Goal: Task Accomplishment & Management: Manage account settings

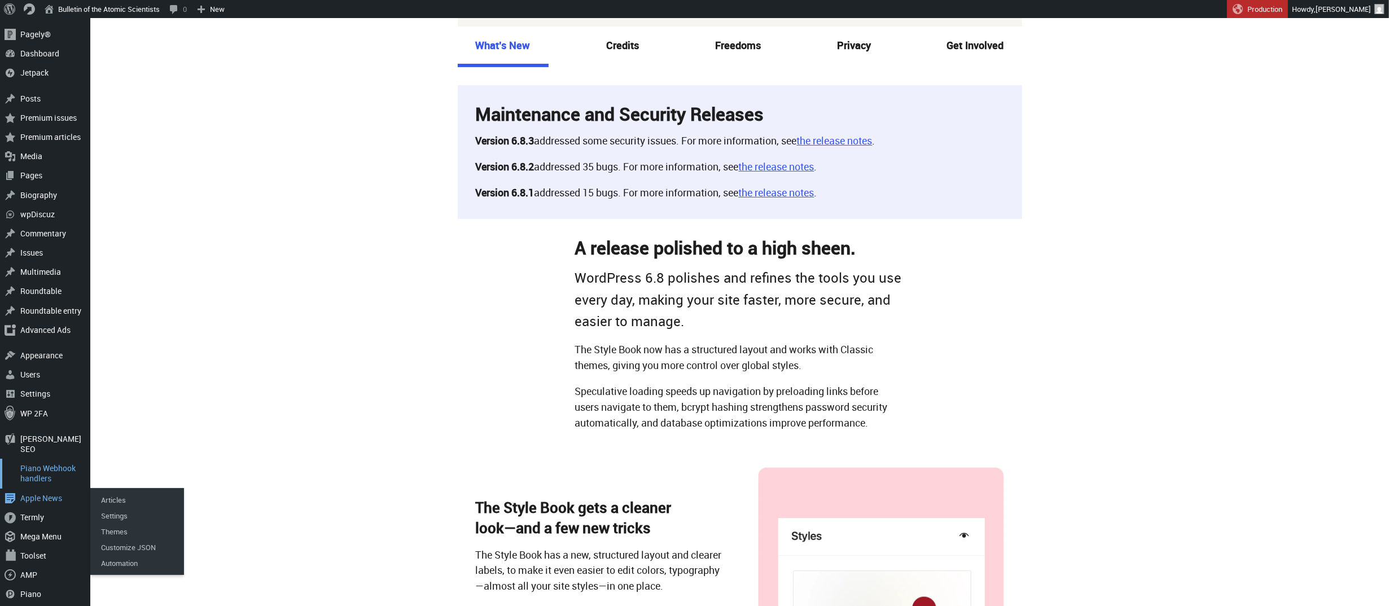
scroll to position [46, 0]
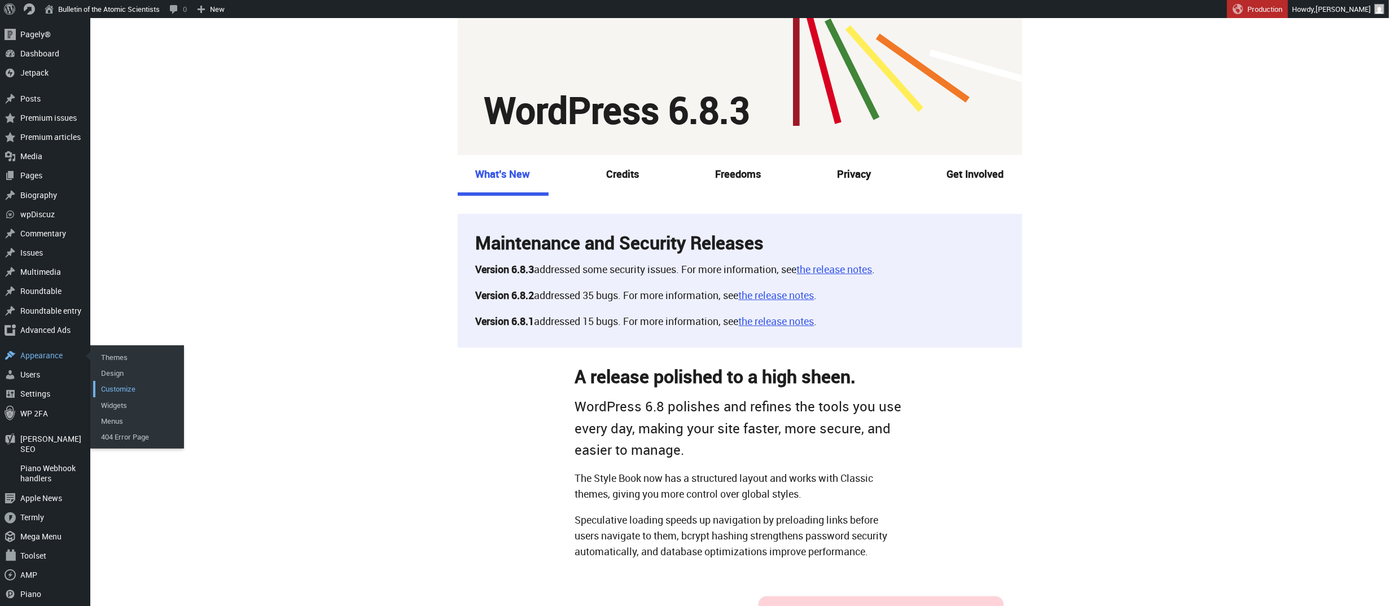
click at [128, 385] on link "Customize" at bounding box center [138, 389] width 90 height 16
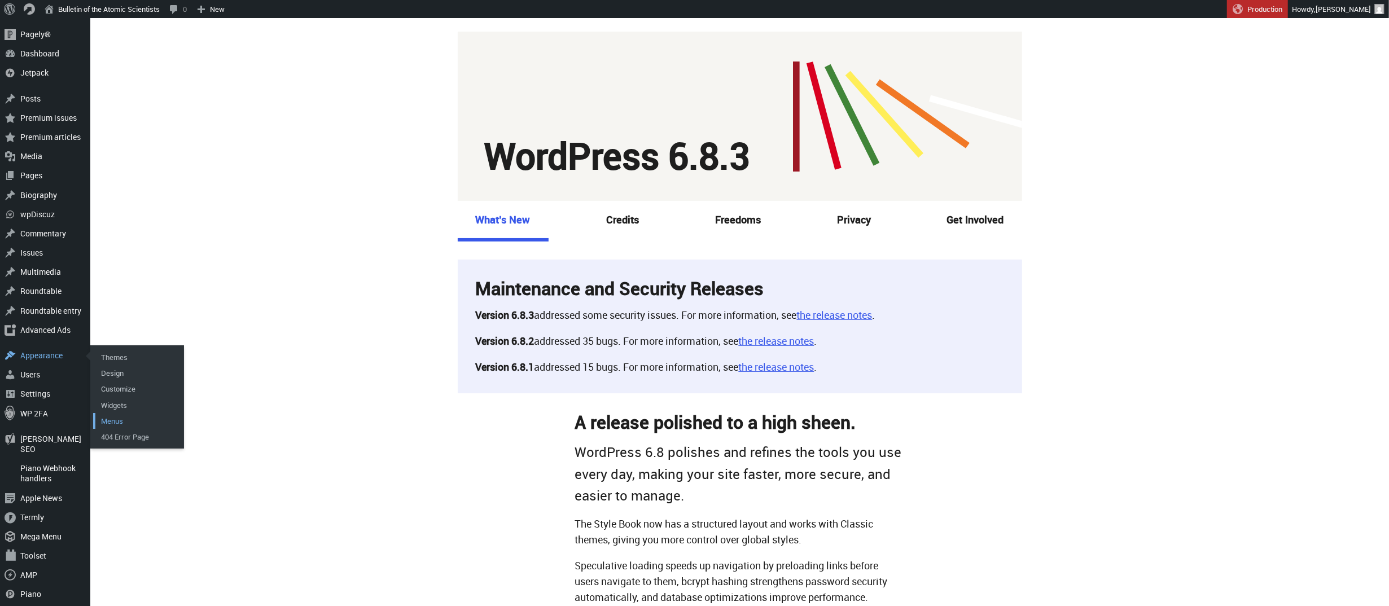
click at [111, 420] on link "Menus" at bounding box center [138, 421] width 90 height 16
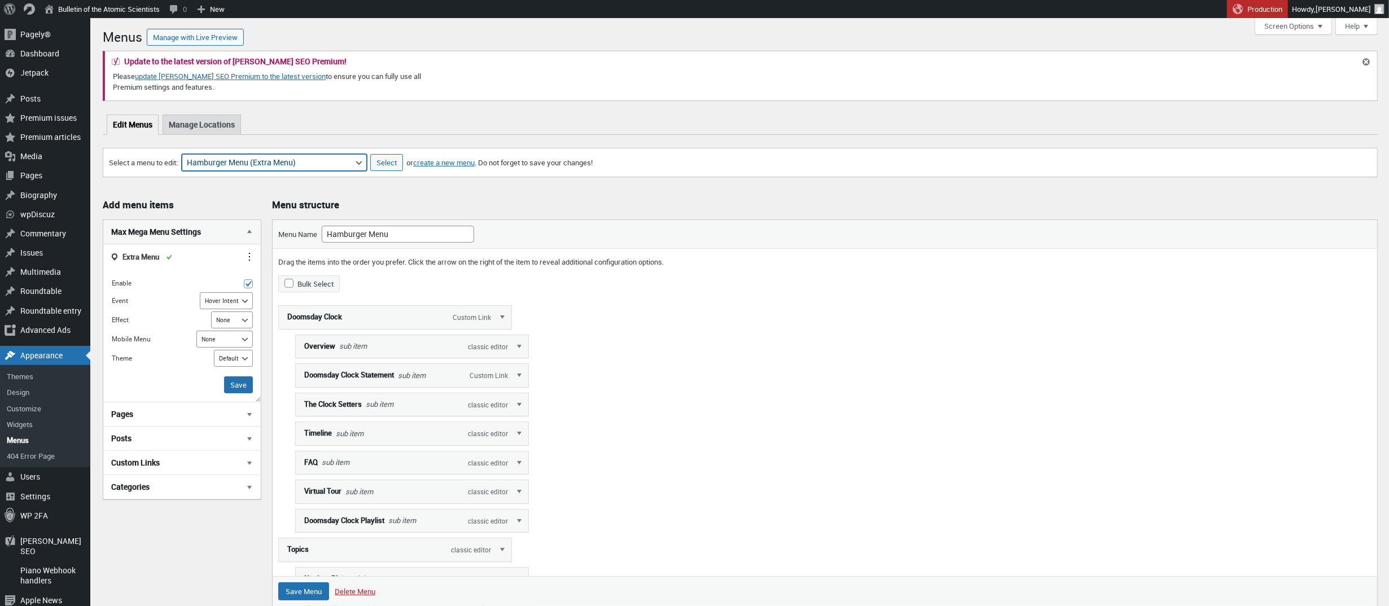
select select "1940"
click at [403, 169] on input "Select" at bounding box center [386, 162] width 33 height 17
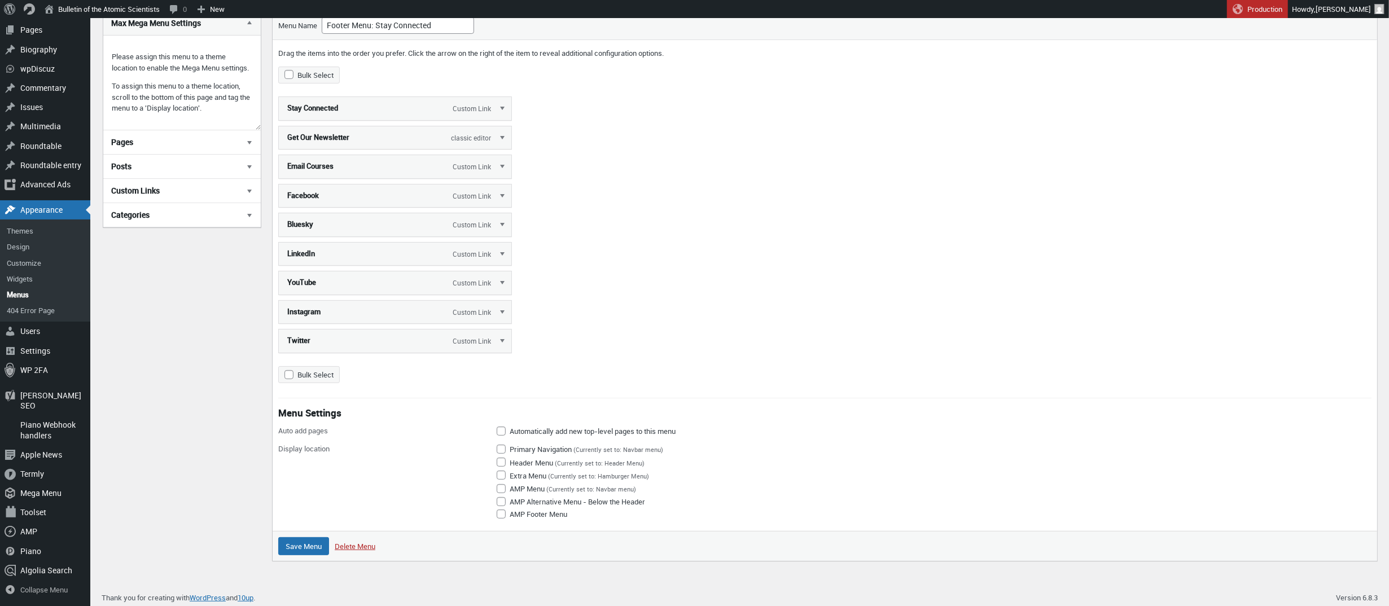
scroll to position [184, 0]
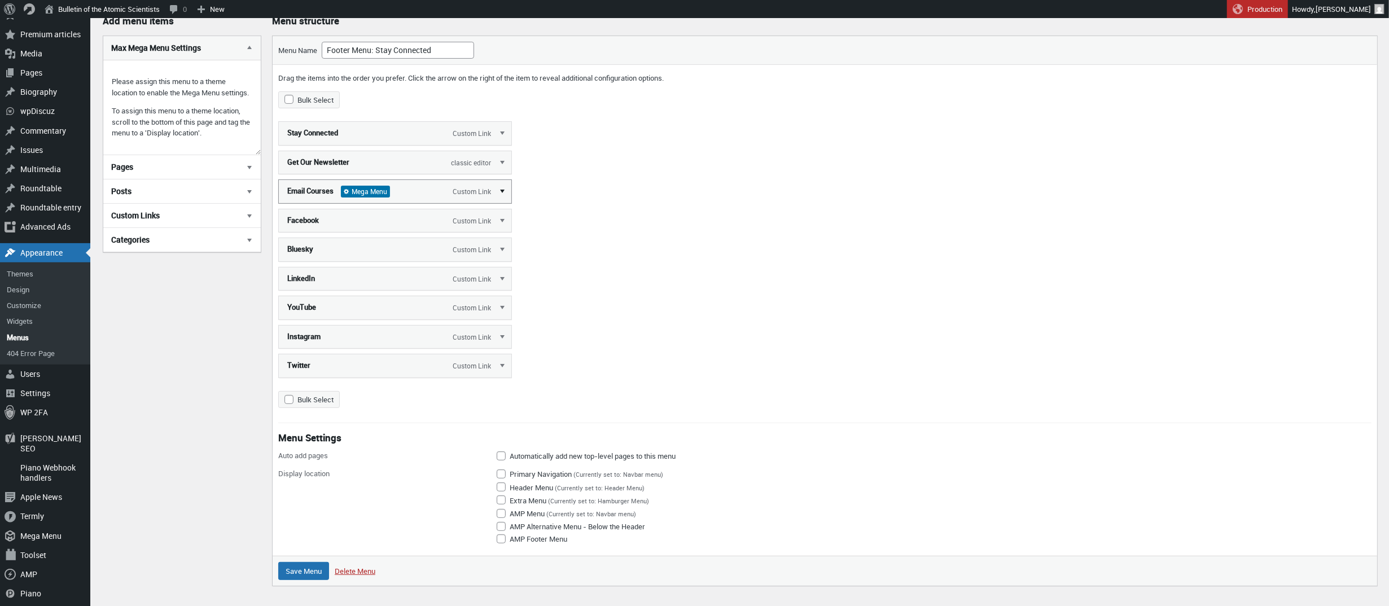
click at [498, 191] on link "Edit" at bounding box center [502, 190] width 17 height 23
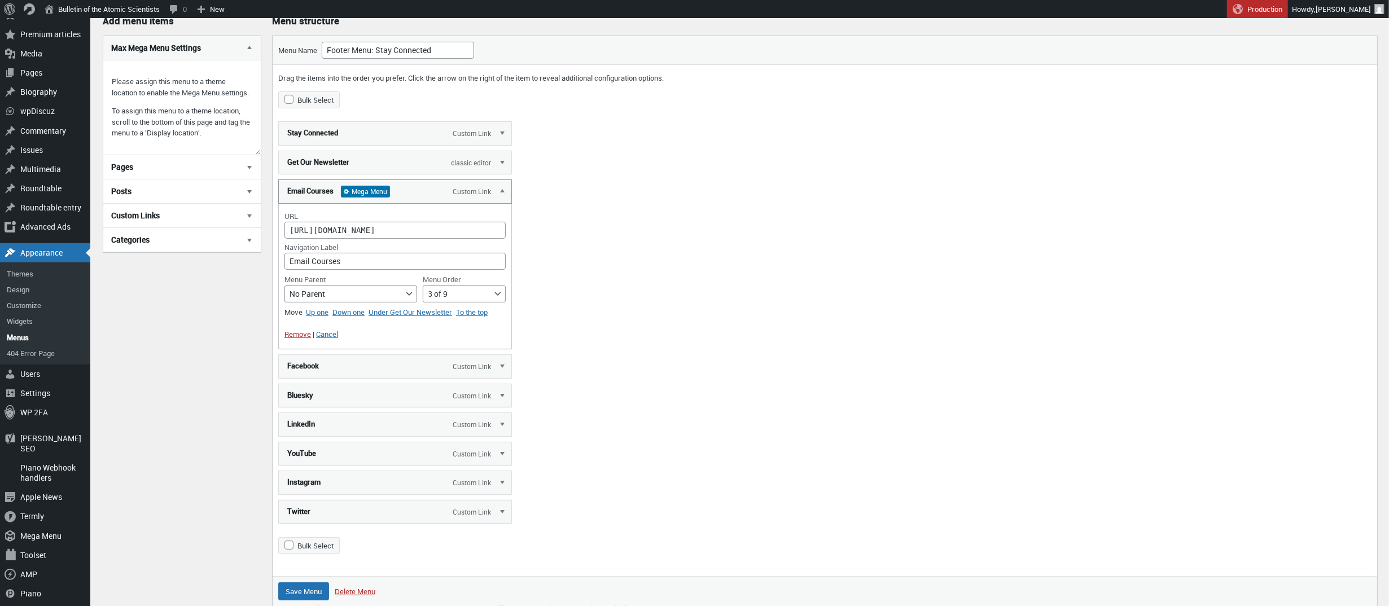
click at [375, 193] on span "Mega Menu" at bounding box center [365, 191] width 49 height 11
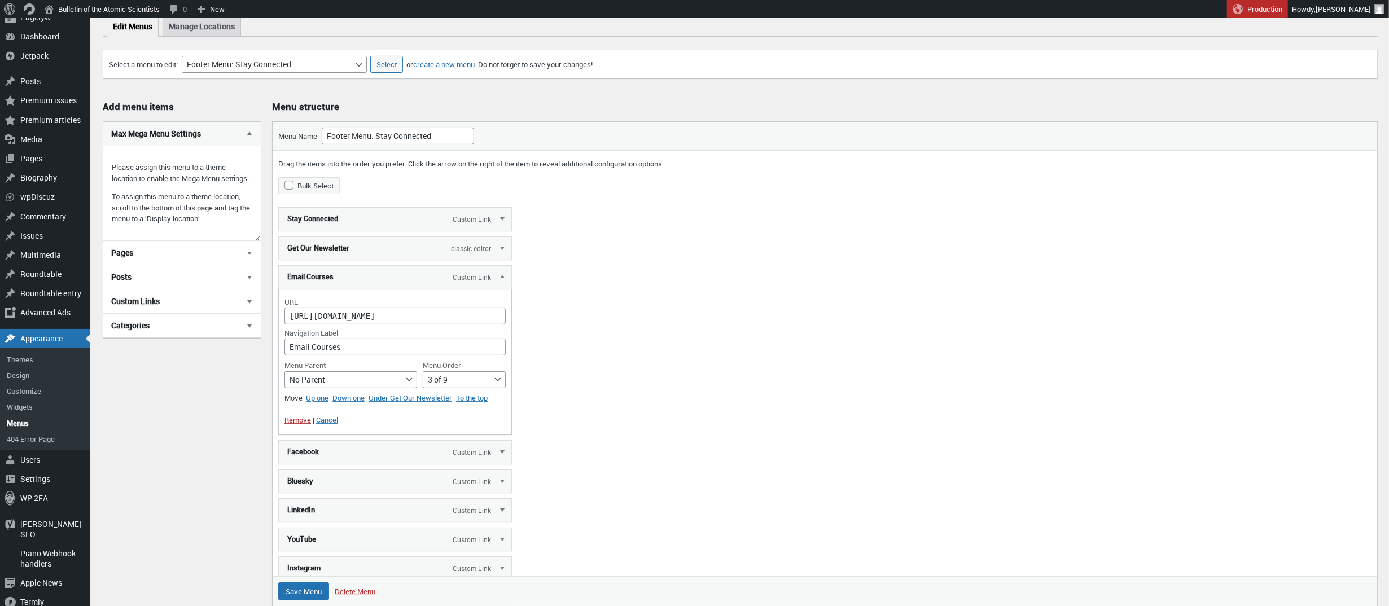
scroll to position [57, 0]
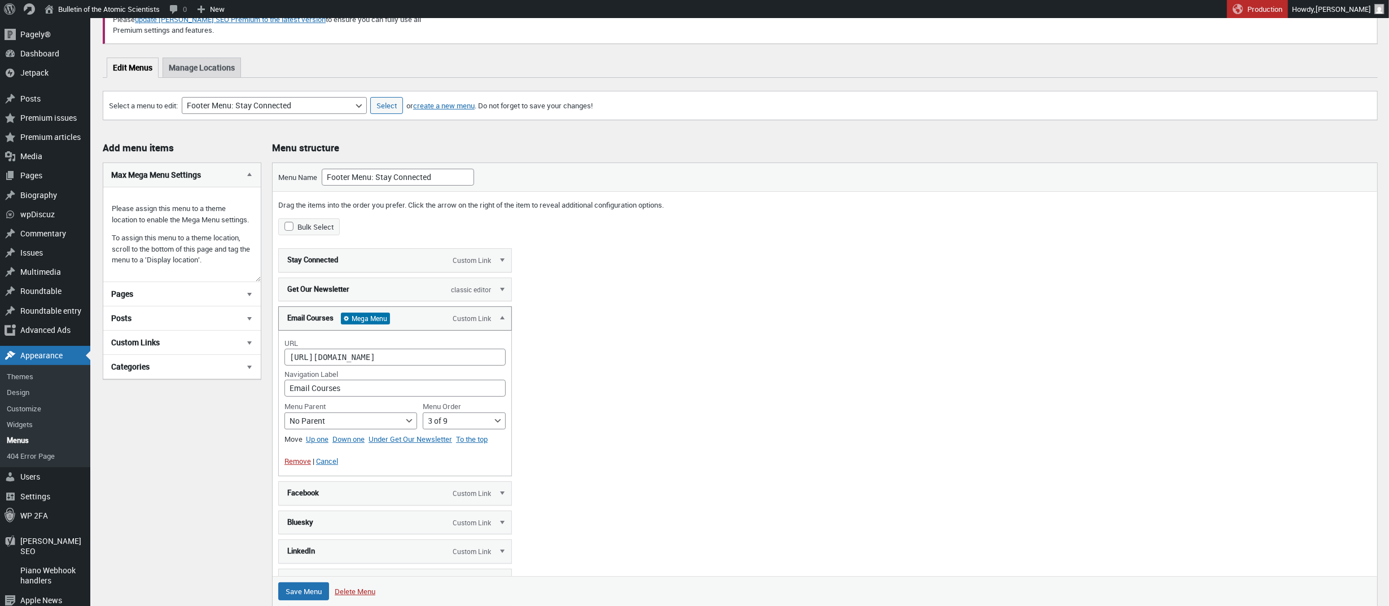
click at [360, 322] on span "Mega Menu" at bounding box center [365, 318] width 49 height 11
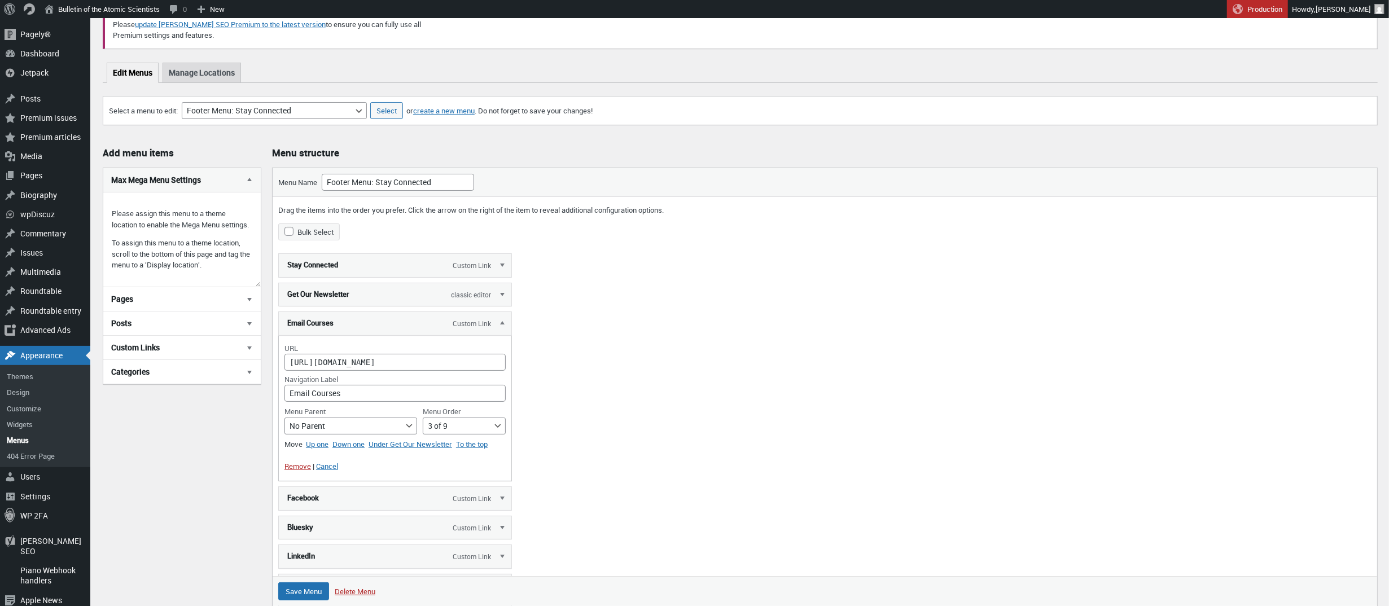
scroll to position [0, 0]
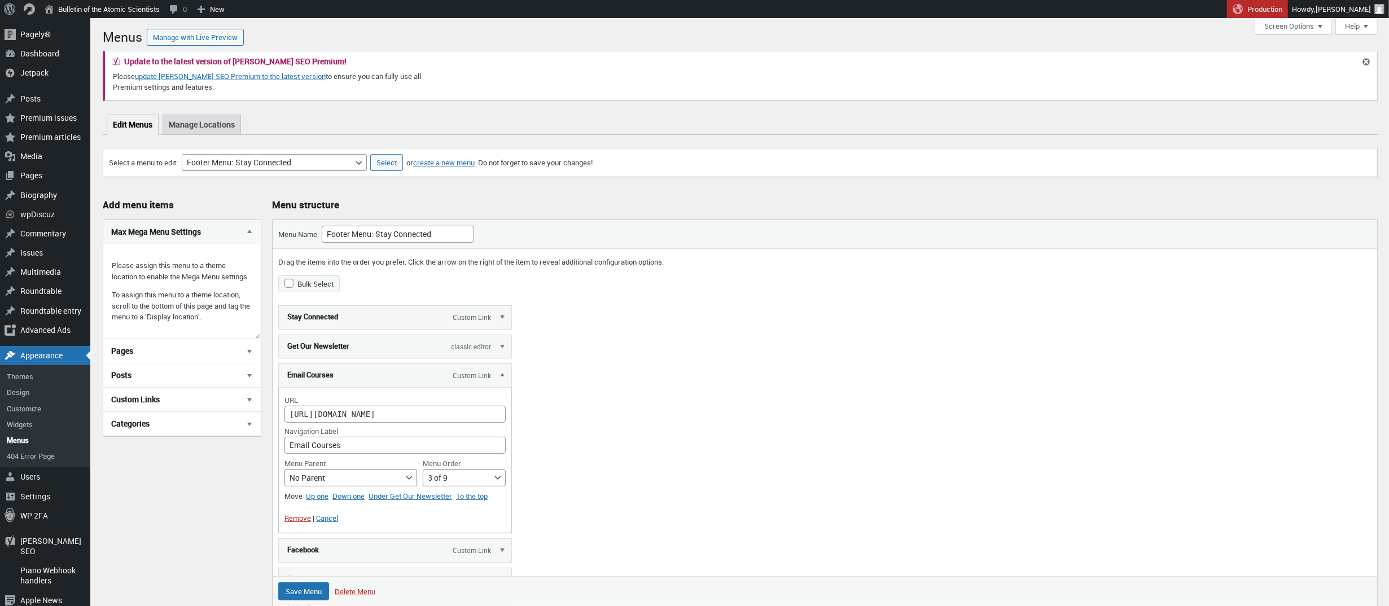
click at [177, 282] on p "Please assign this menu to a theme location to enable the Mega Menu settings." at bounding box center [182, 271] width 141 height 22
click at [403, 158] on input "Select" at bounding box center [386, 162] width 33 height 17
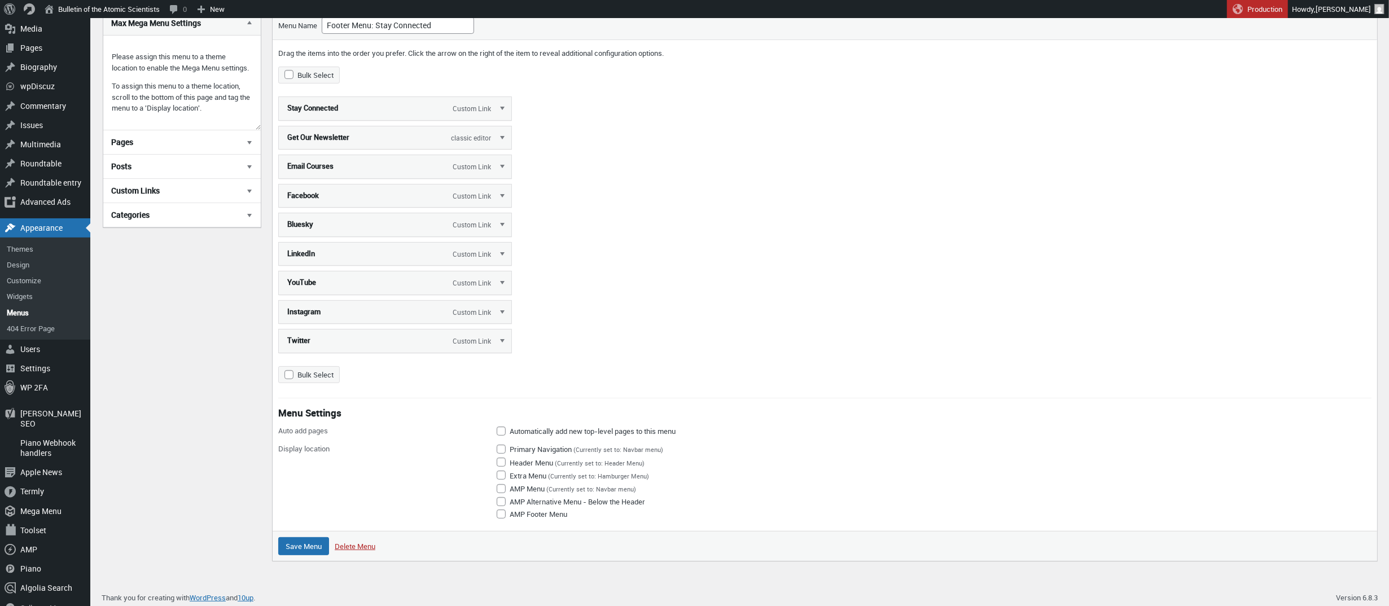
scroll to position [135, 0]
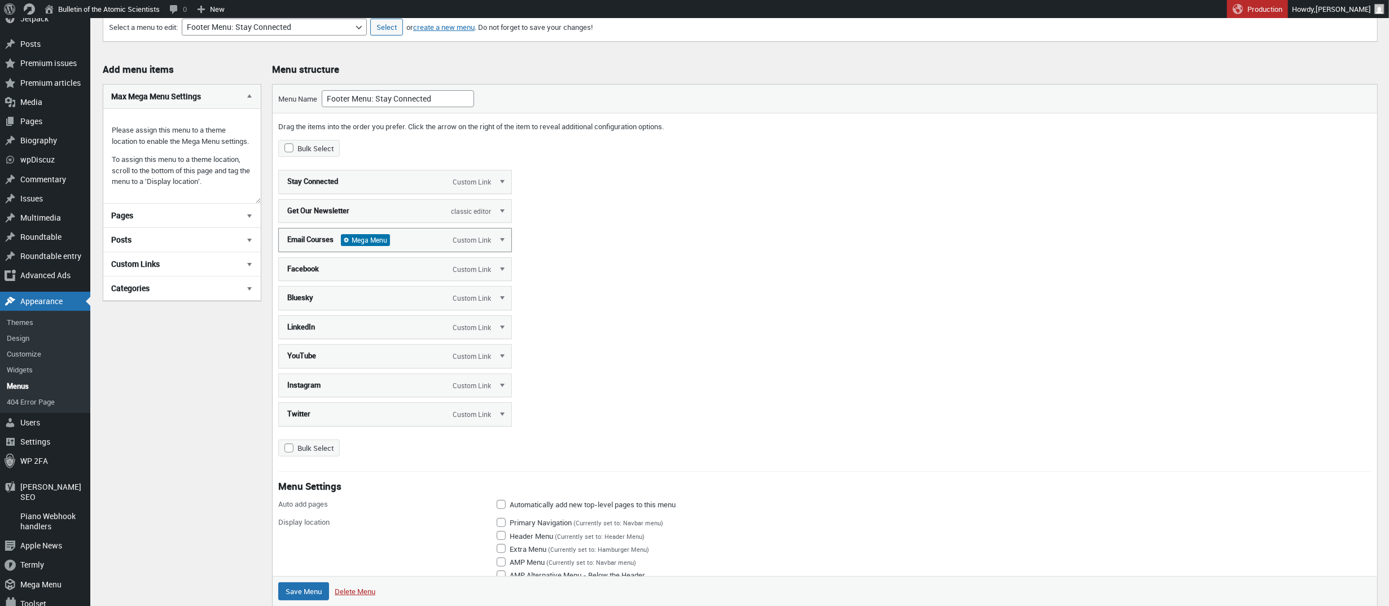
click at [362, 240] on span "Mega Menu" at bounding box center [365, 239] width 49 height 11
click at [380, 238] on span "Mega Menu" at bounding box center [365, 239] width 49 height 11
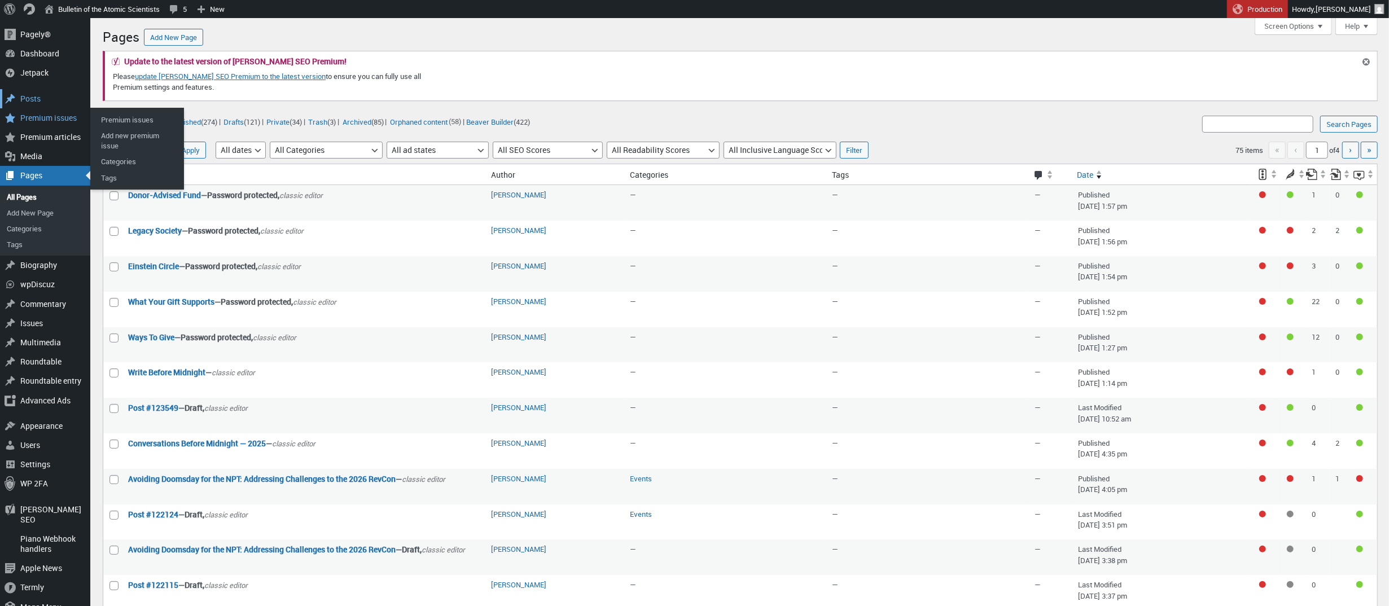
click at [34, 98] on div "Posts" at bounding box center [45, 98] width 90 height 19
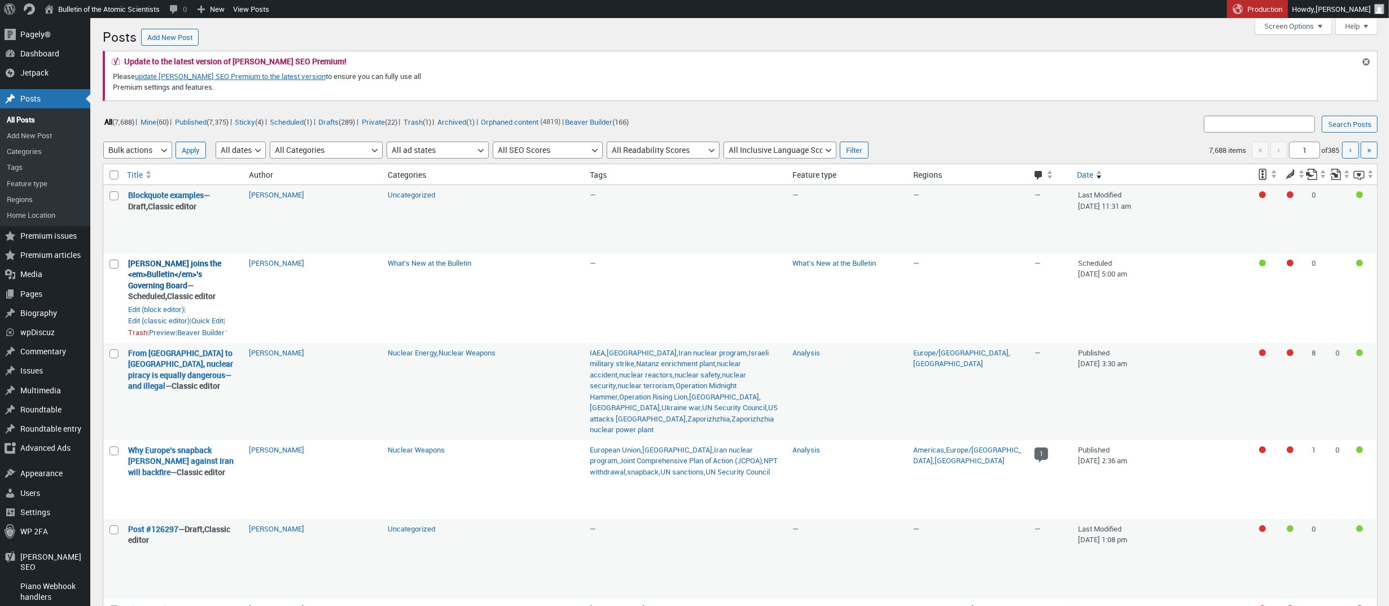
click at [143, 271] on link "[PERSON_NAME] joins the <em>Bulletin</em>’s Governing Board" at bounding box center [174, 274] width 93 height 33
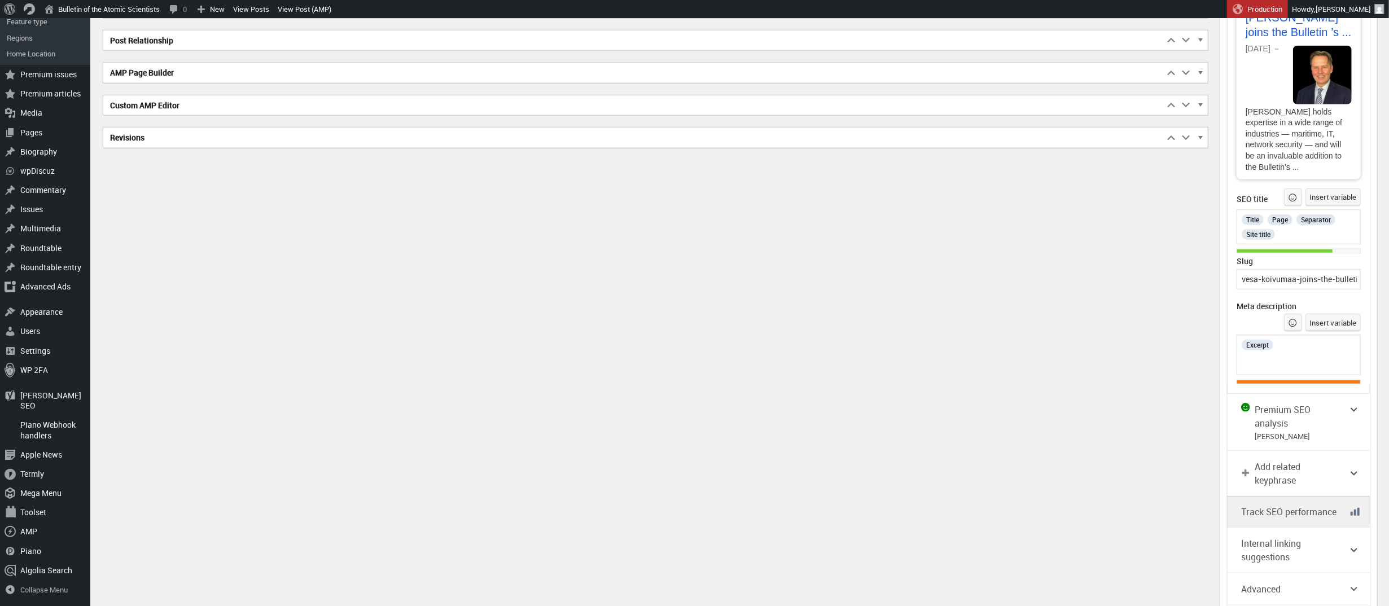
scroll to position [1021, 0]
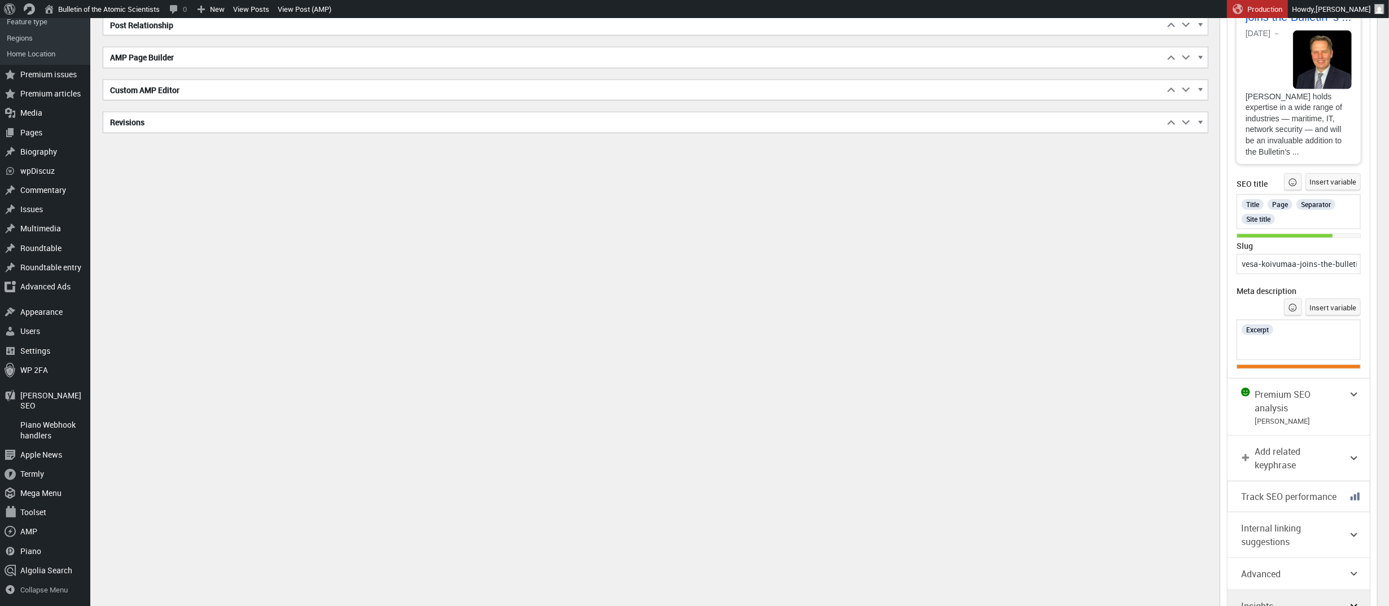
click at [1283, 599] on span "Insights" at bounding box center [1292, 606] width 102 height 14
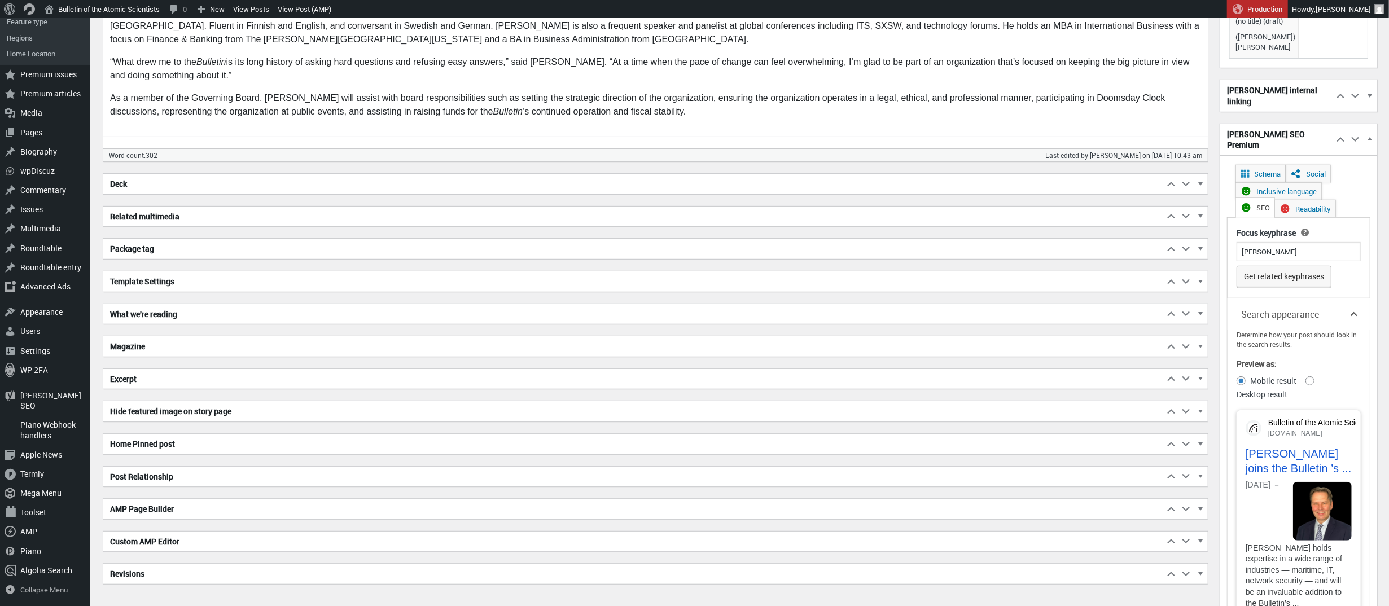
scroll to position [619, 0]
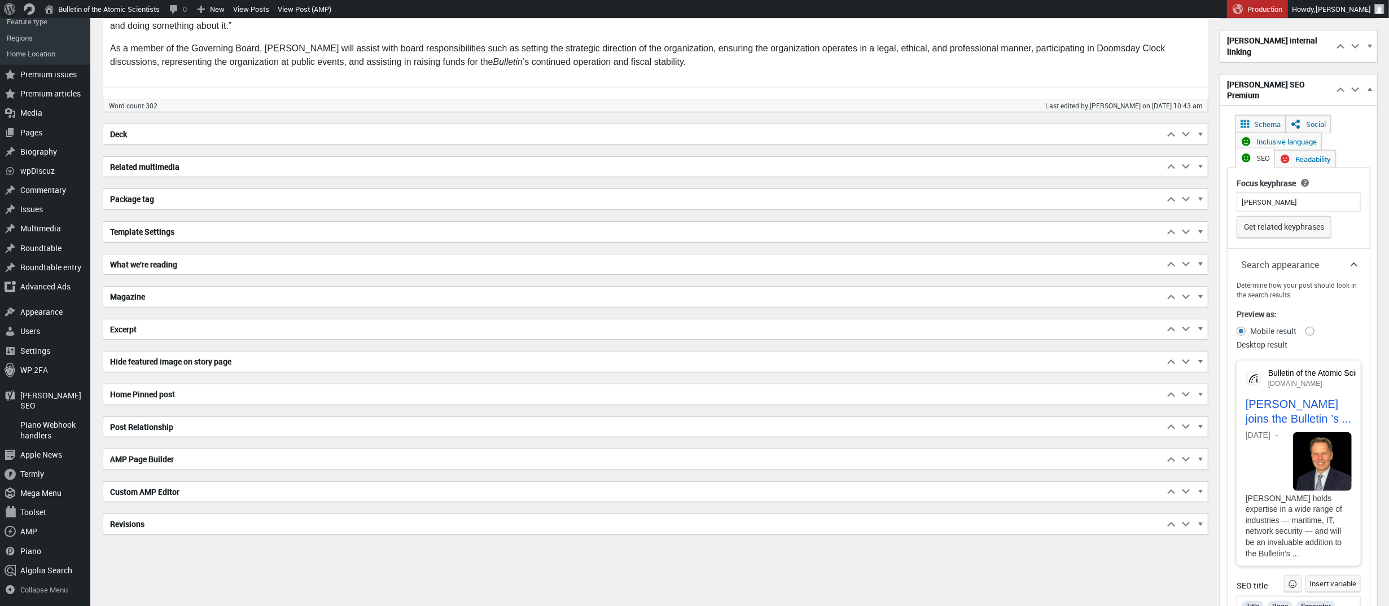
click at [484, 324] on h2 "Excerpt" at bounding box center [633, 329] width 1060 height 20
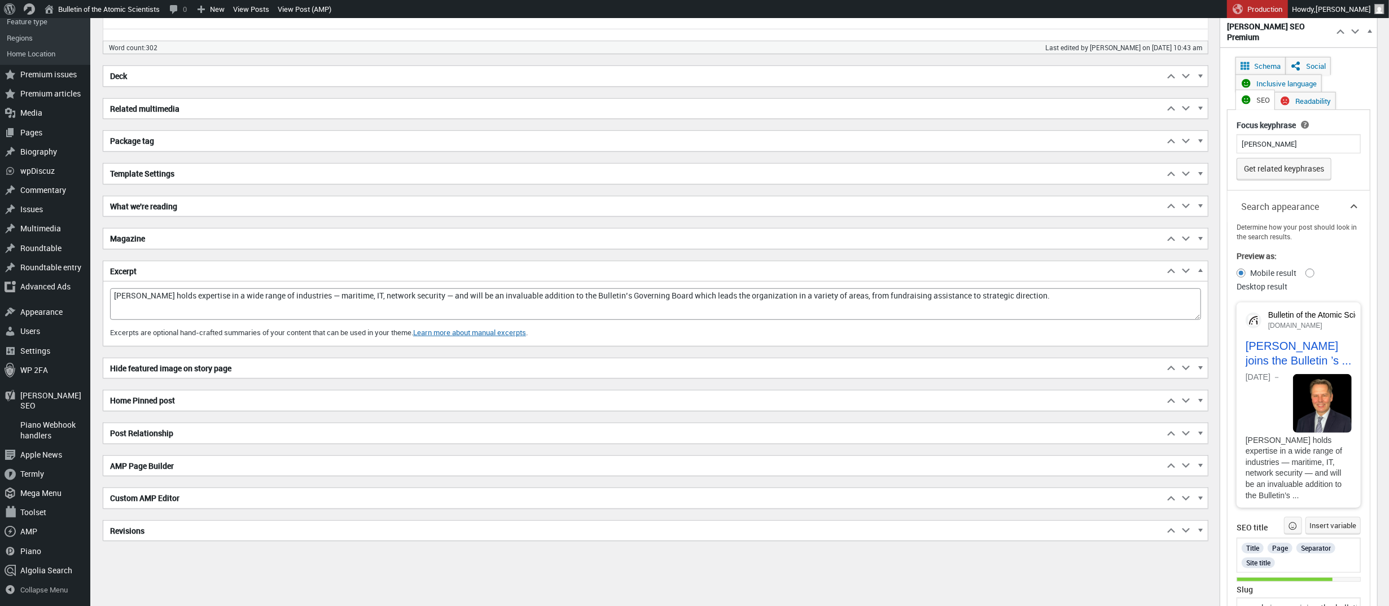
scroll to position [762, 0]
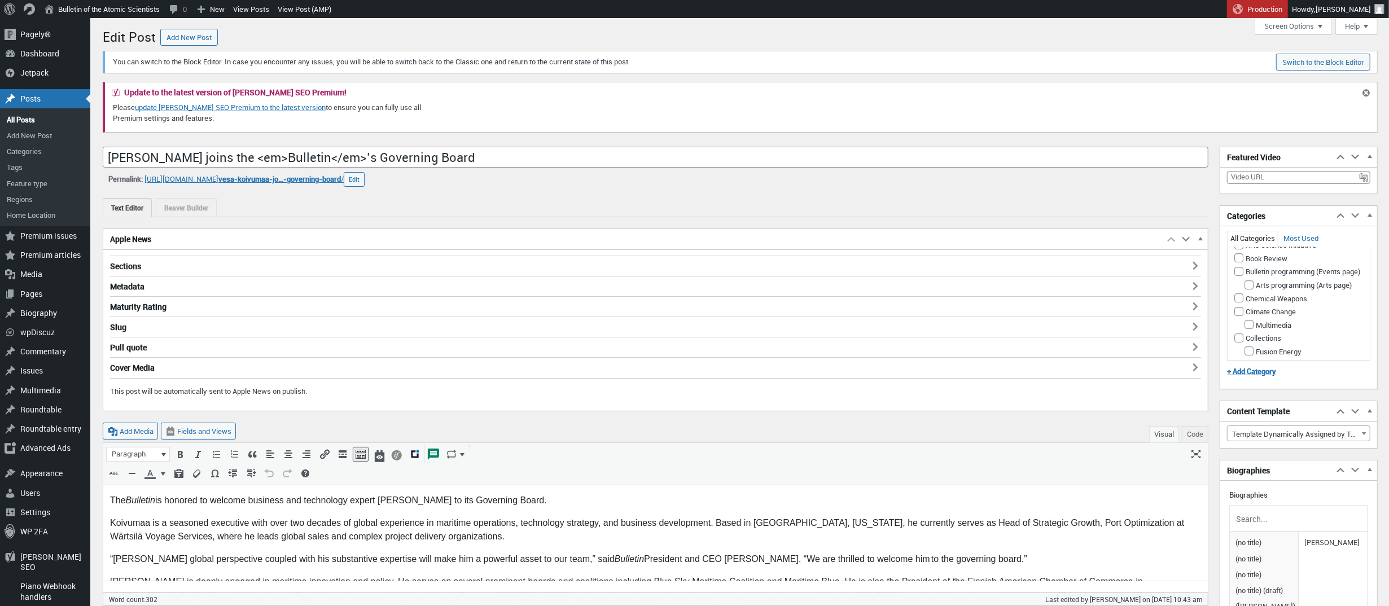
scroll to position [0, 0]
click at [7, 8] on span "Toolbar" at bounding box center [8, 8] width 8 height 16
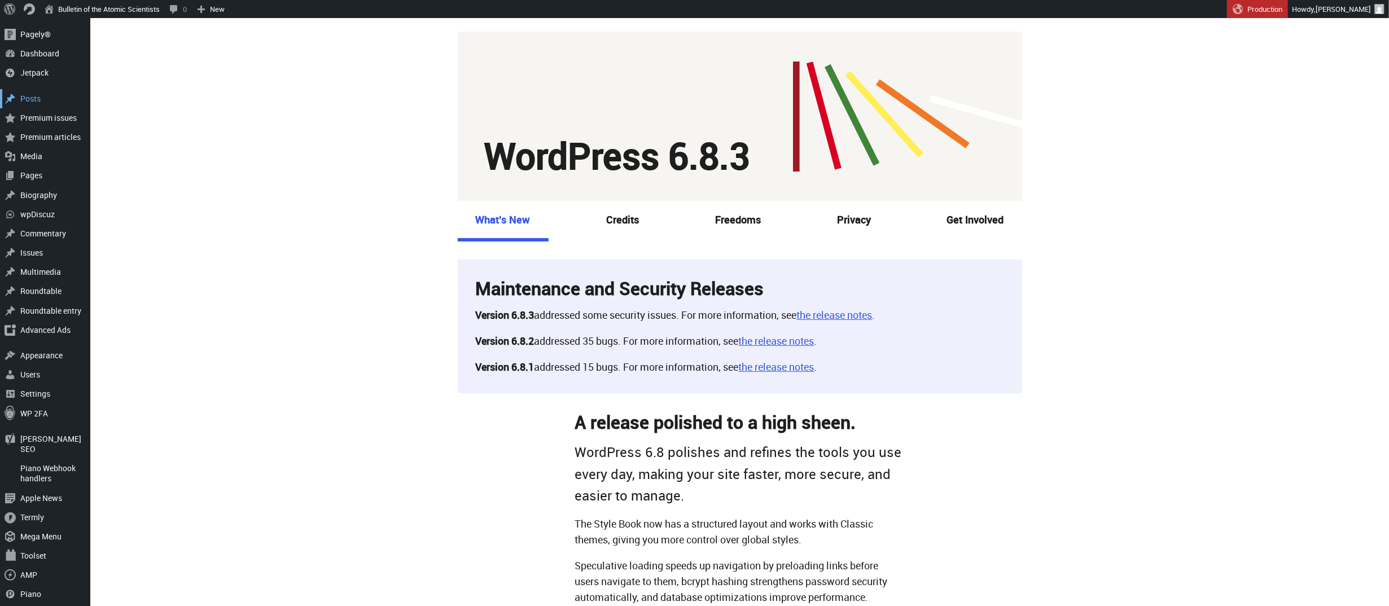
click at [46, 104] on div "Posts" at bounding box center [45, 98] width 90 height 19
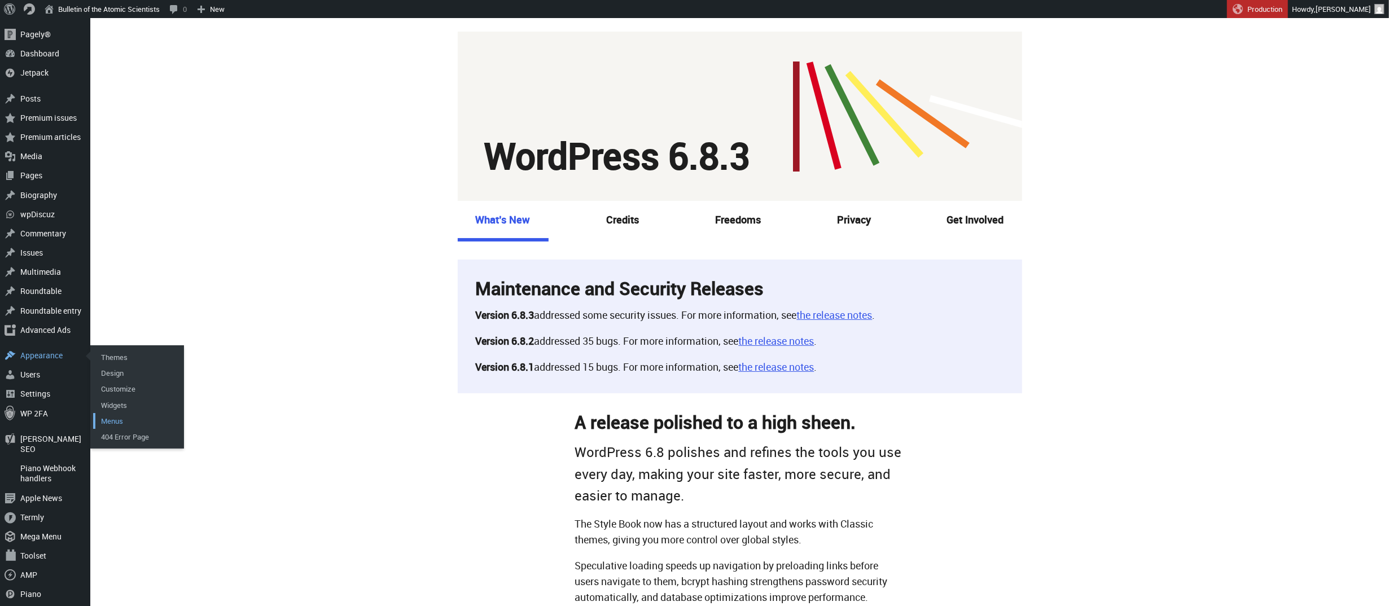
click at [104, 422] on link "Menus" at bounding box center [138, 421] width 90 height 16
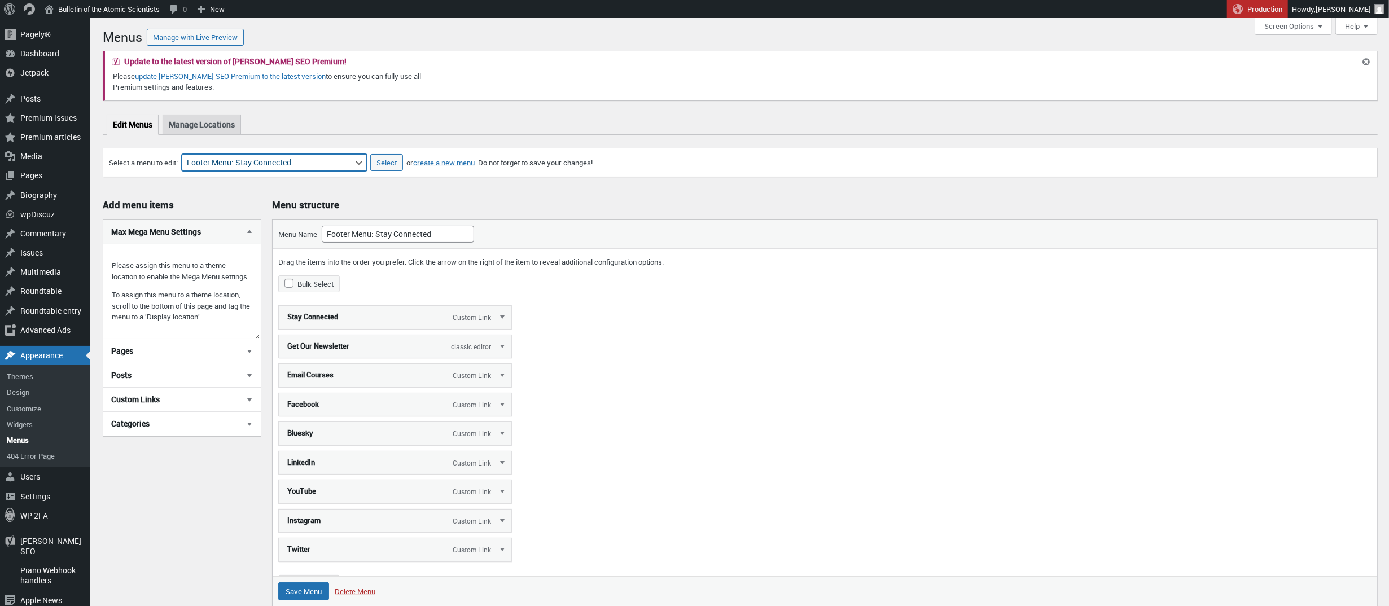
select select "1929"
click at [403, 159] on input "Select" at bounding box center [386, 162] width 33 height 17
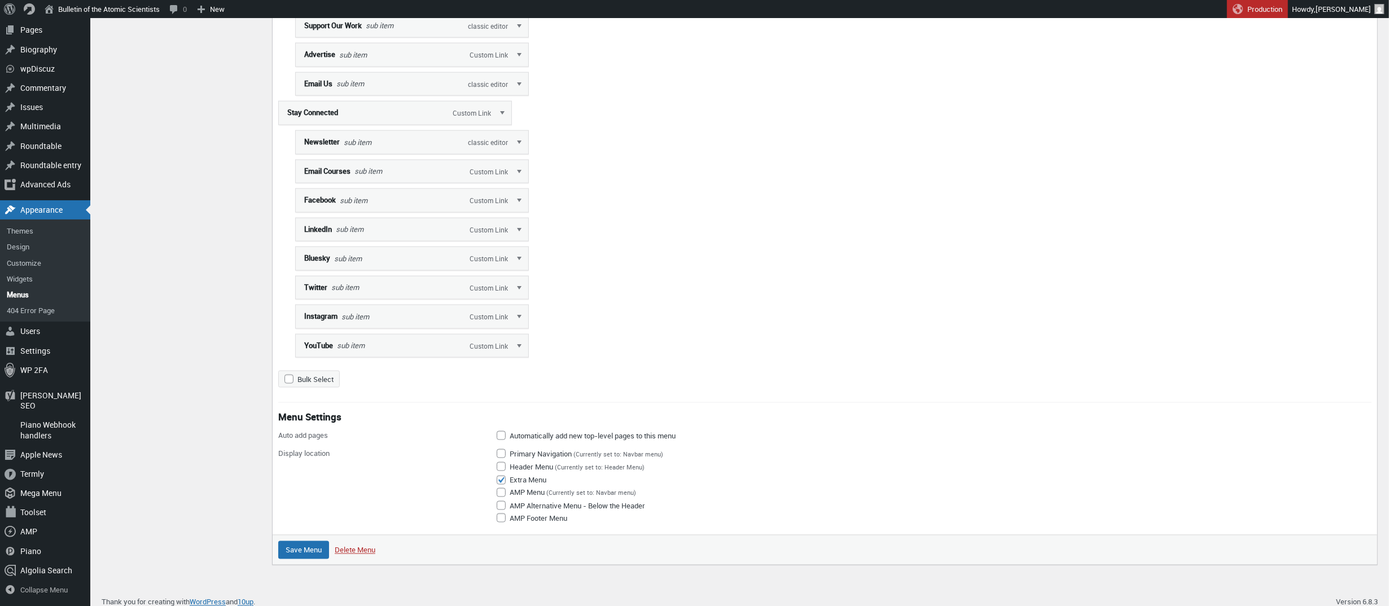
scroll to position [1663, 0]
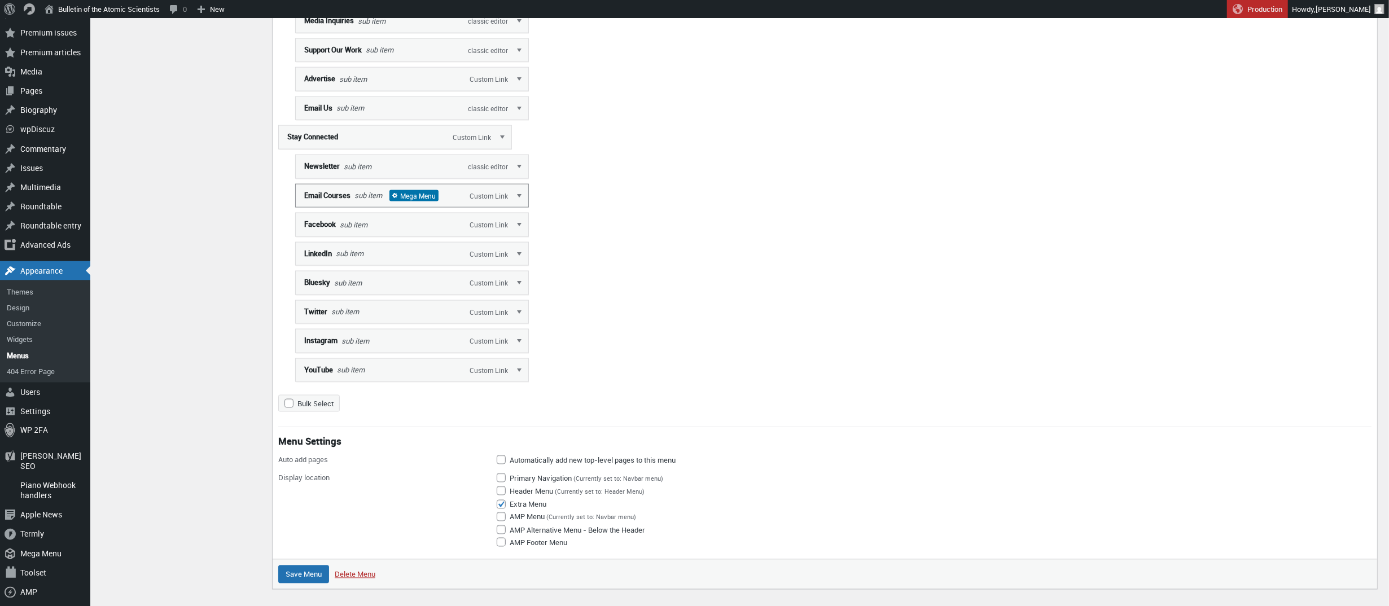
click at [430, 201] on span "Mega Menu" at bounding box center [413, 195] width 49 height 11
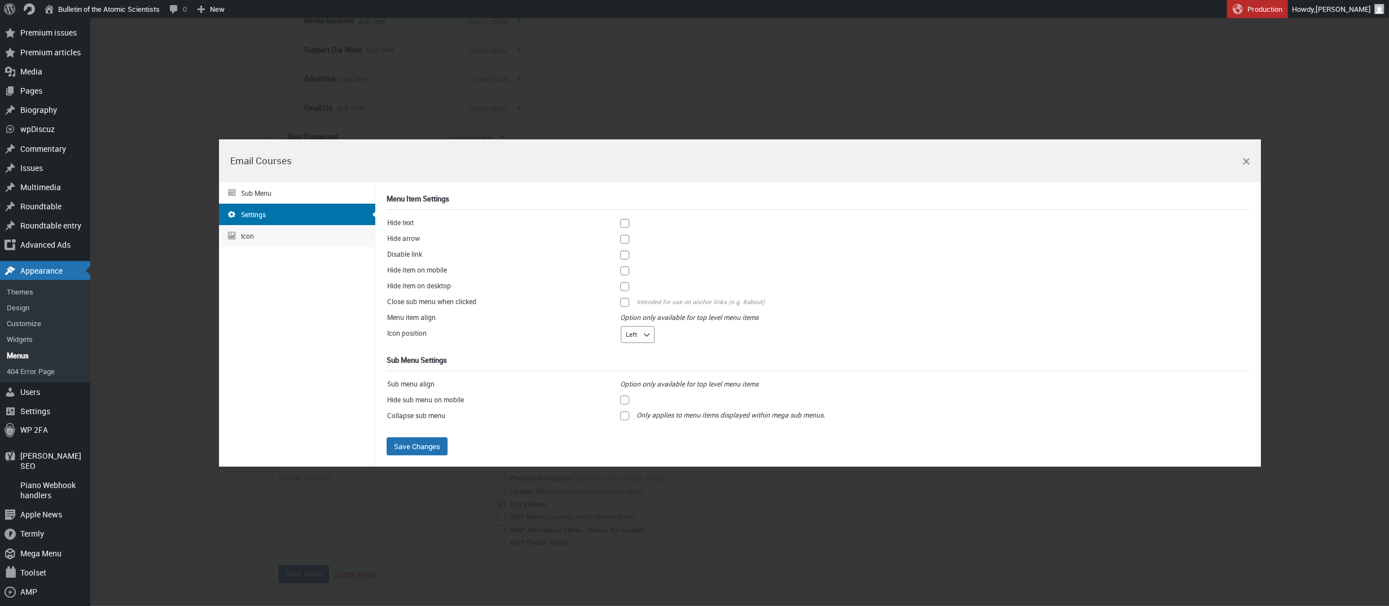
click at [277, 234] on div "Icon" at bounding box center [297, 235] width 156 height 21
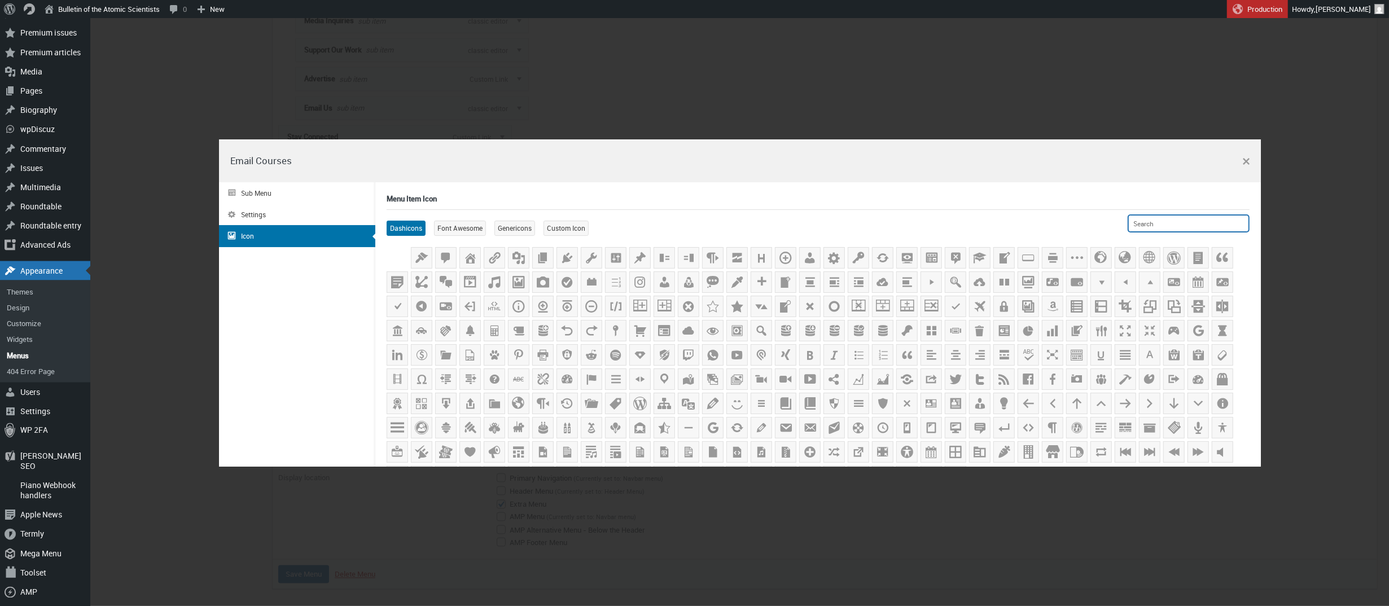
click at [1159, 225] on input "text" at bounding box center [1188, 223] width 121 height 17
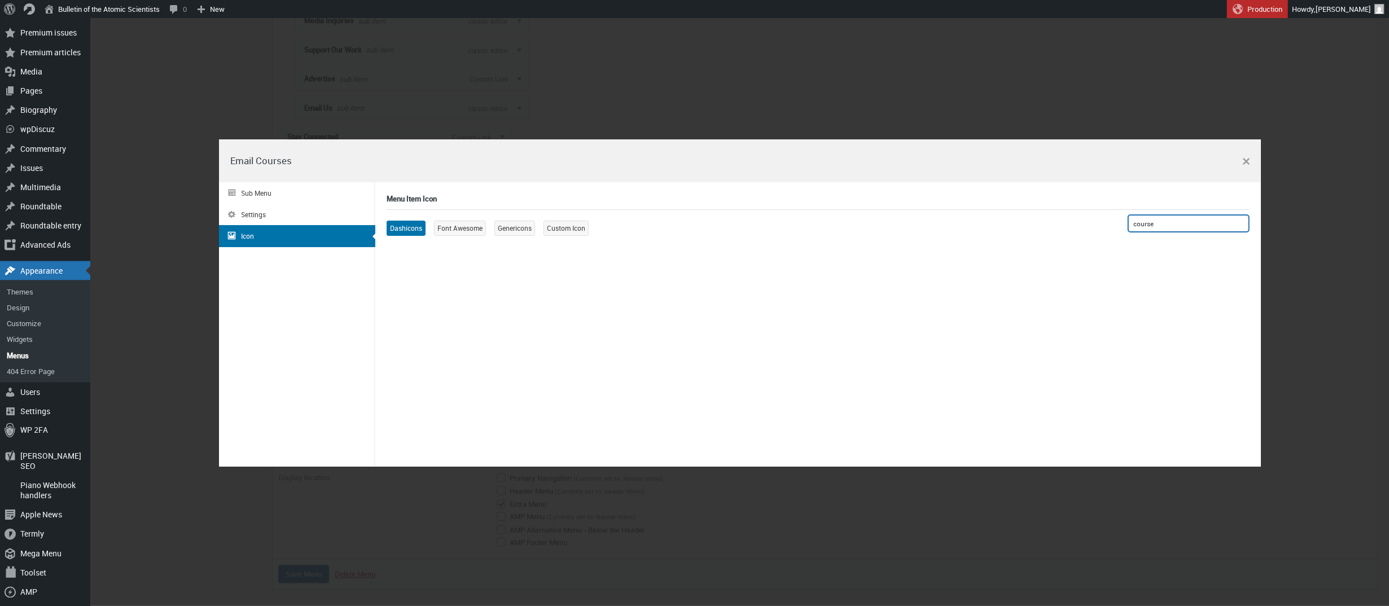
click at [1149, 222] on input "course" at bounding box center [1188, 223] width 121 height 17
type input "email"
click at [448, 261] on label at bounding box center [442, 254] width 14 height 14
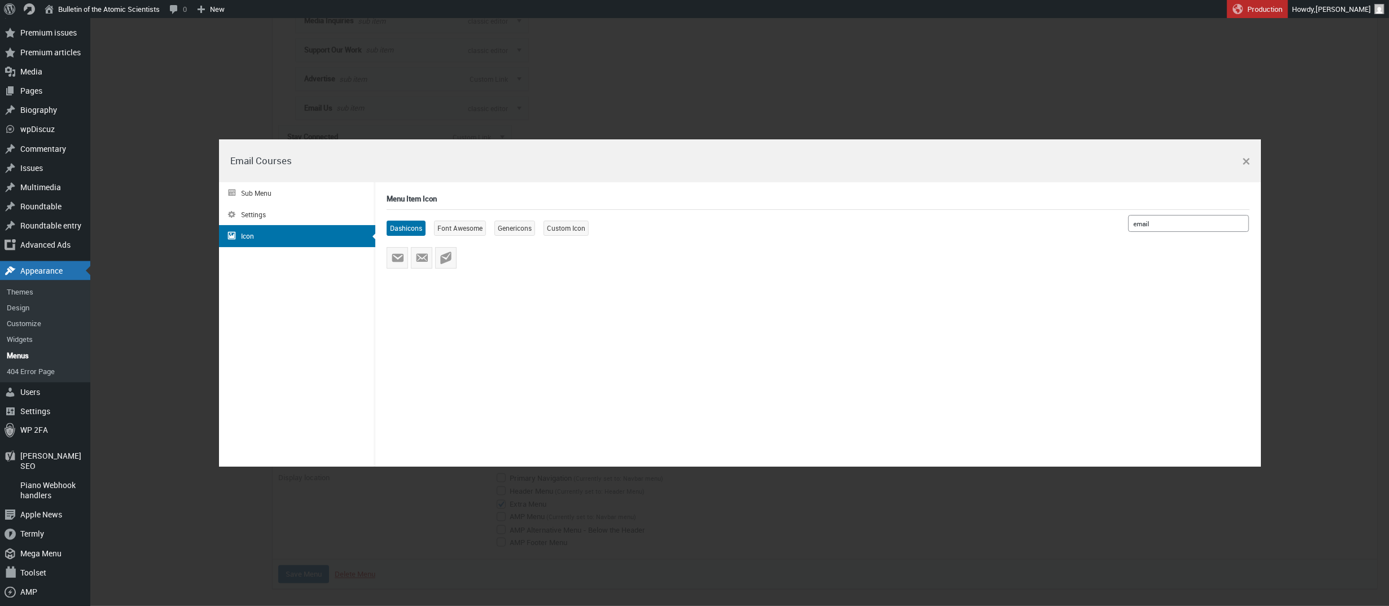
radio input "true"
click at [1244, 164] on button "button" at bounding box center [1246, 162] width 14 height 17
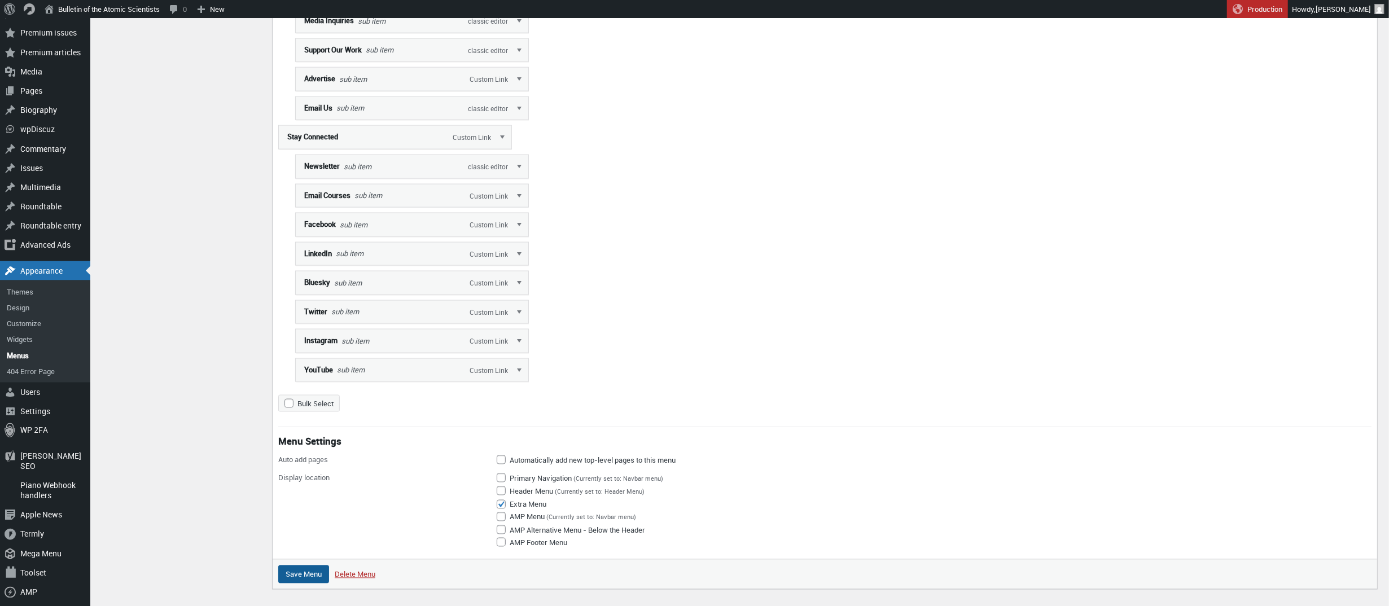
click at [298, 584] on input "Save Menu" at bounding box center [303, 574] width 51 height 18
